Goal: Task Accomplishment & Management: Manage account settings

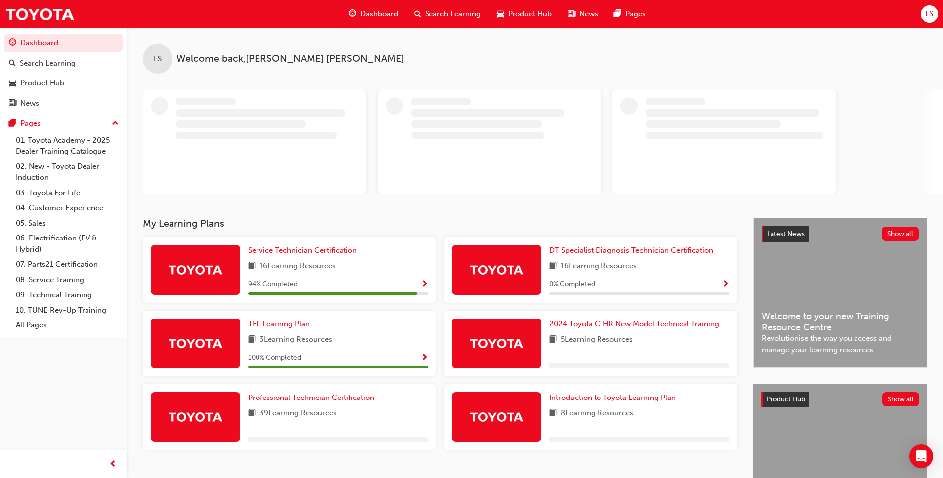
click at [927, 10] on span "LS" at bounding box center [929, 13] width 8 height 11
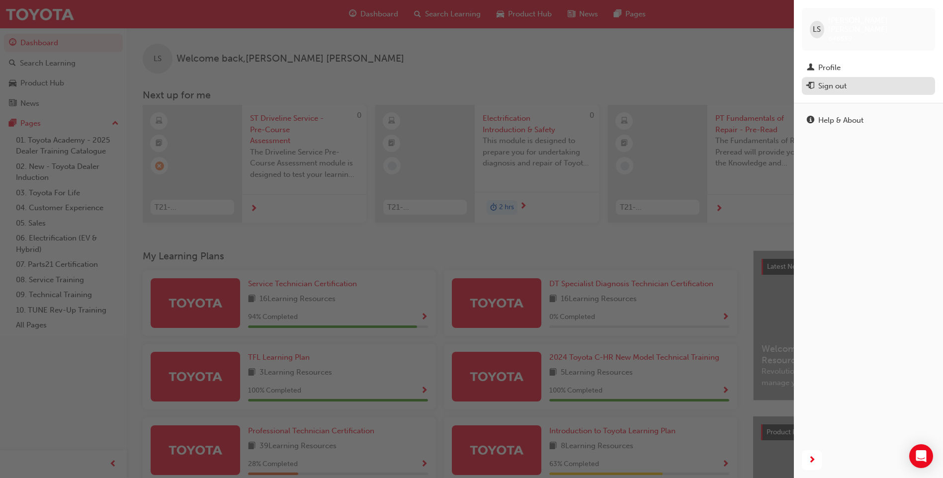
click at [852, 80] on div "Sign out" at bounding box center [867, 86] width 123 height 12
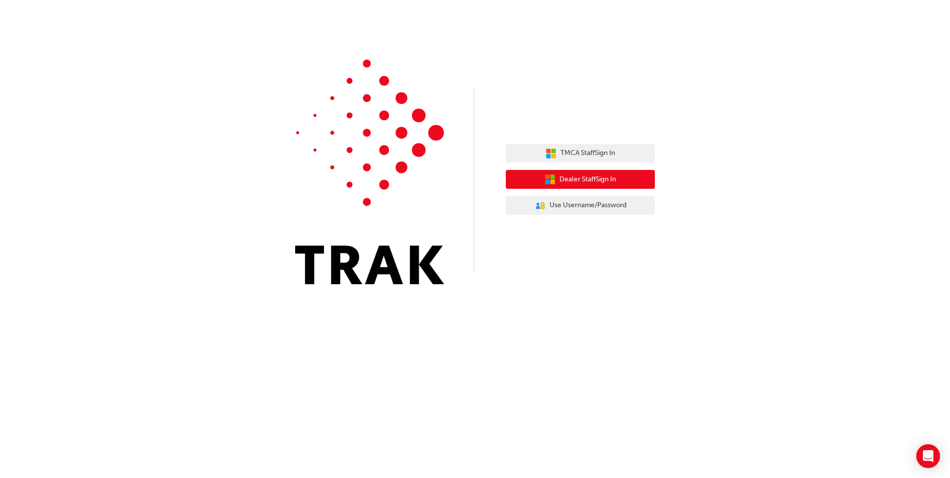
click at [619, 179] on button "Dealer Staff Sign In" at bounding box center [580, 179] width 149 height 19
